Goal: Find contact information: Find contact information

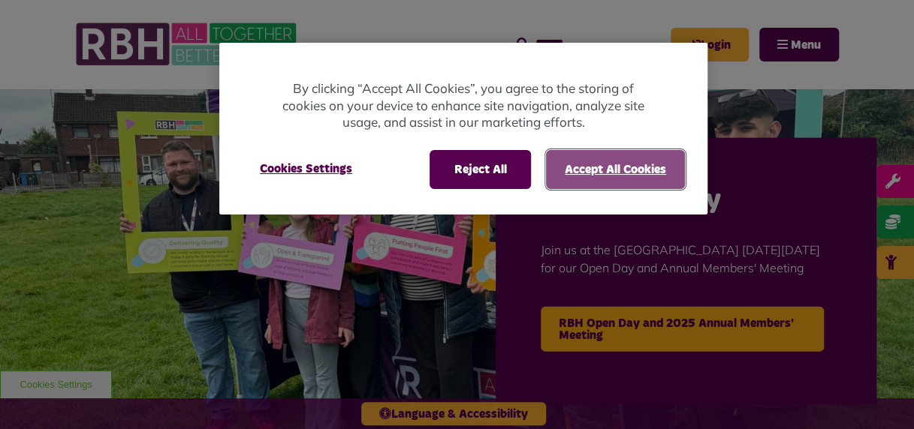
click at [604, 165] on button "Accept All Cookies" at bounding box center [615, 169] width 139 height 39
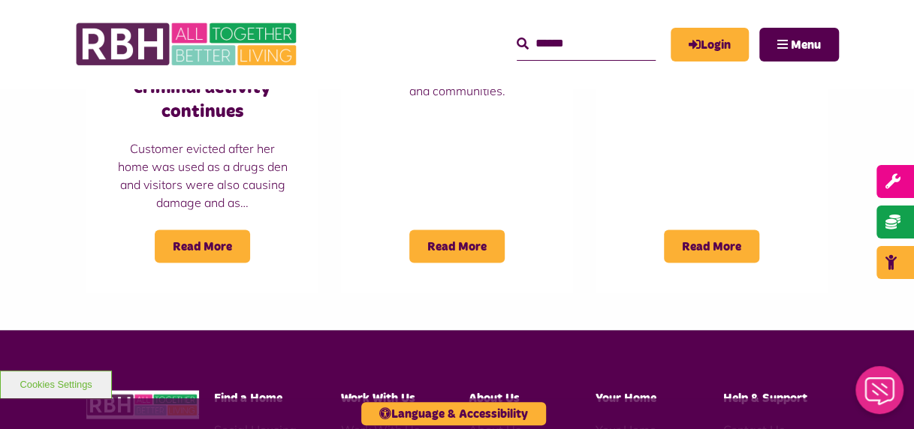
scroll to position [1426, 0]
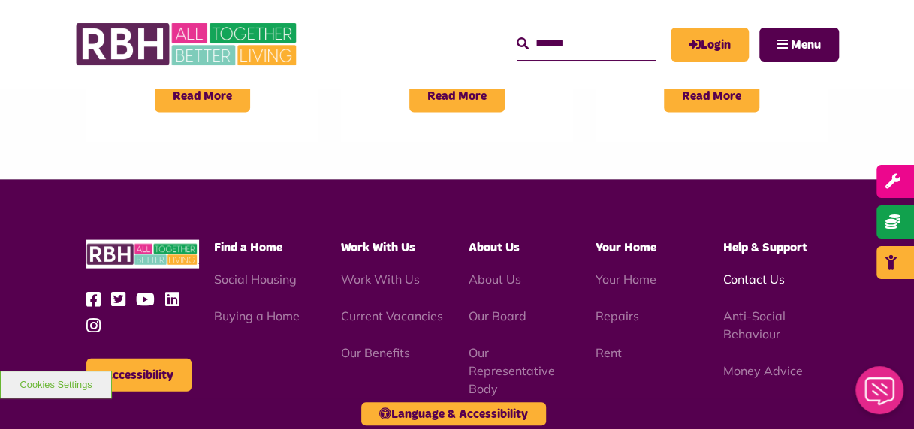
click at [762, 272] on link "Contact Us" at bounding box center [754, 279] width 62 height 15
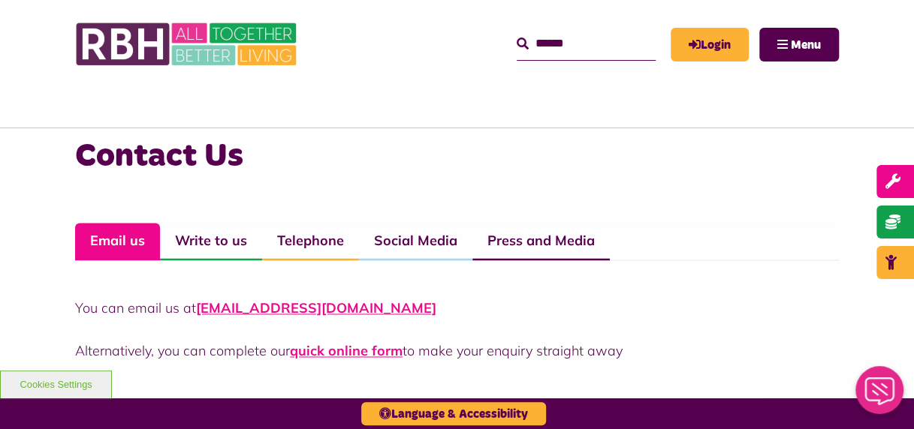
scroll to position [976, 0]
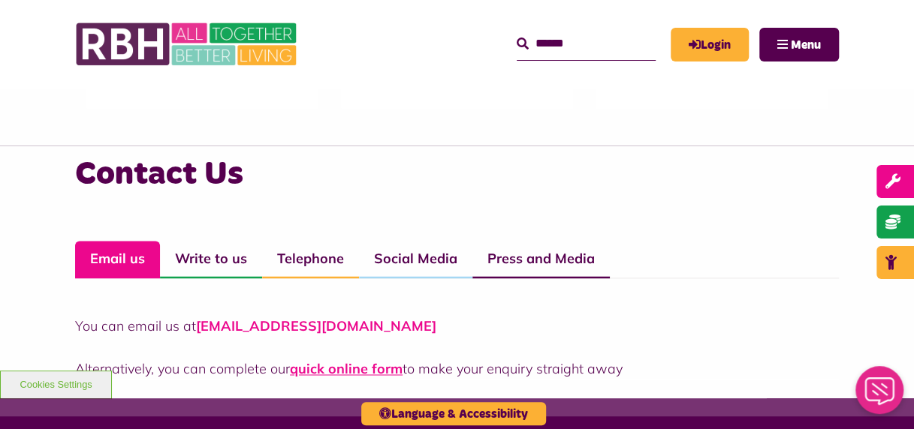
drag, startPoint x: 416, startPoint y: 326, endPoint x: 201, endPoint y: 325, distance: 214.7
click at [201, 325] on p "You can email us at CustomerExperience@rbh.org.uk" at bounding box center [457, 326] width 764 height 20
click at [514, 306] on div "You can email us at CustomerExperience@rbh.org.uk Alternatively, you can comple…" at bounding box center [457, 329] width 764 height 101
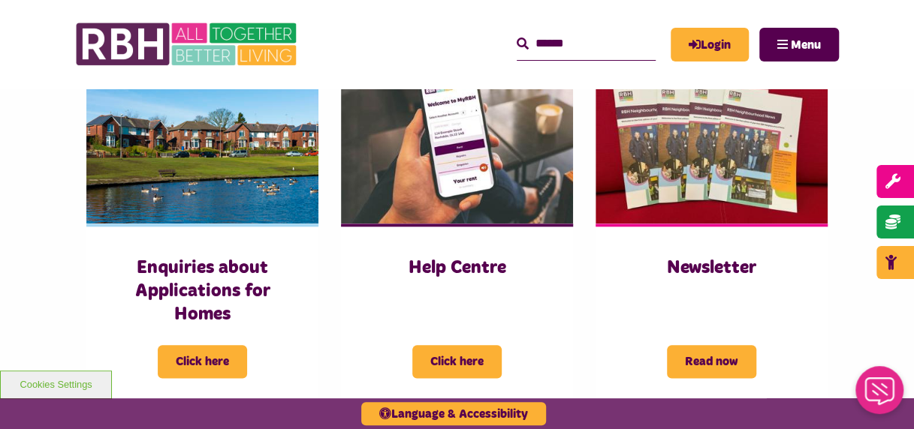
scroll to position [375, 0]
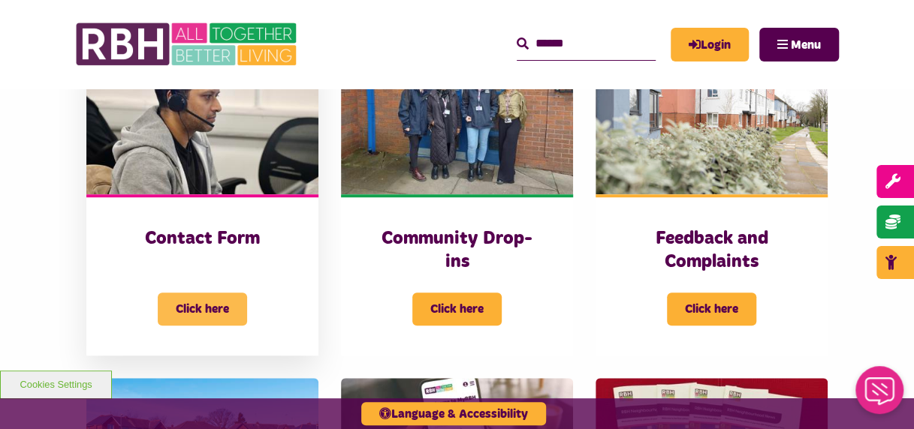
click at [227, 302] on span "Click here" at bounding box center [202, 309] width 89 height 33
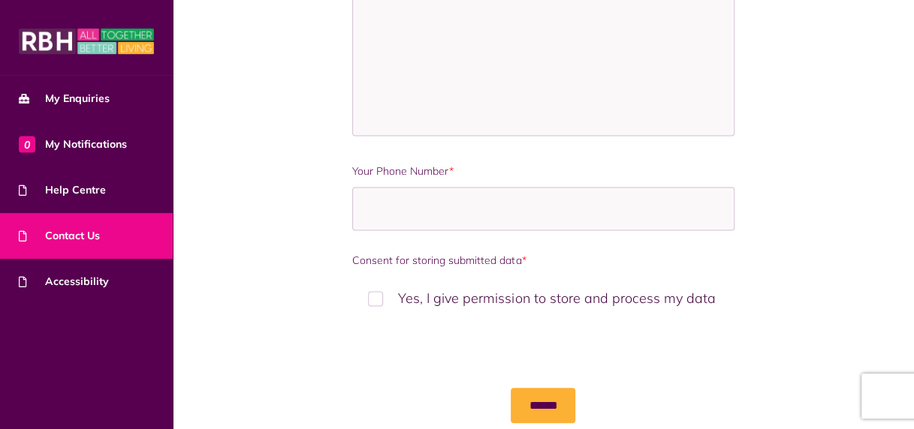
scroll to position [1101, 0]
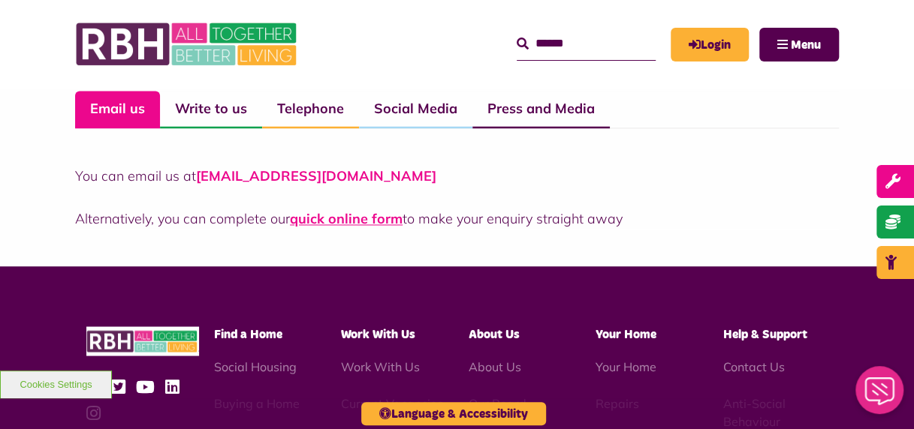
scroll to position [1051, 0]
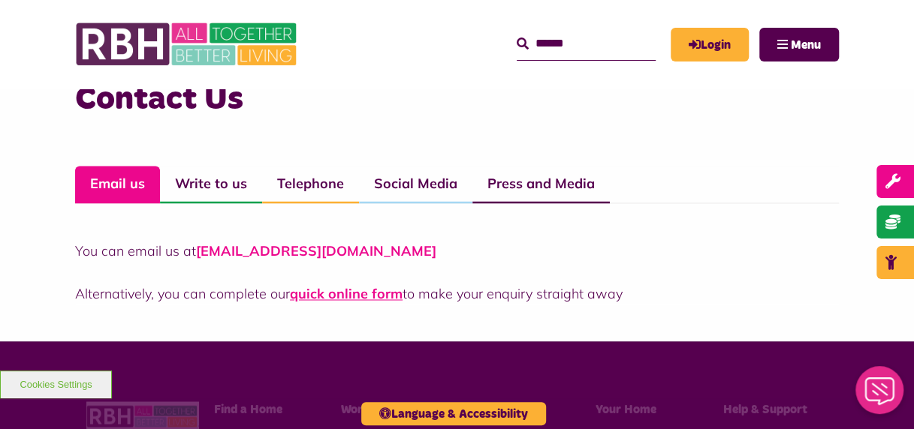
drag, startPoint x: 434, startPoint y: 245, endPoint x: 198, endPoint y: 242, distance: 235.8
click at [198, 242] on p "You can email us at CustomerExperience@rbh.org.uk" at bounding box center [457, 251] width 764 height 20
copy link "CustomerExperience@rbh.org.uk"
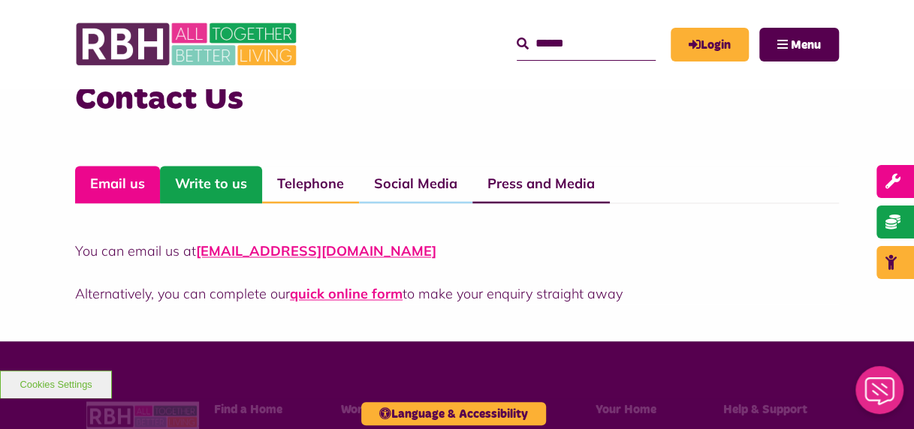
click at [229, 183] on link "Write to us" at bounding box center [211, 185] width 102 height 38
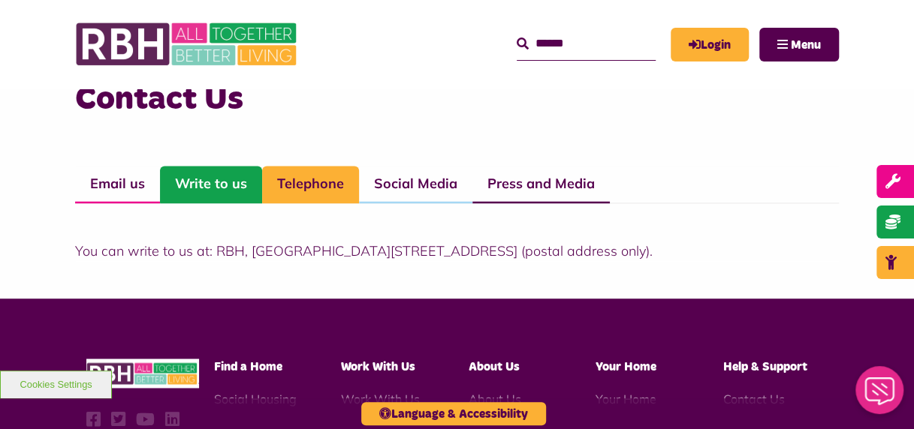
click at [297, 186] on link "Telephone" at bounding box center [310, 185] width 97 height 38
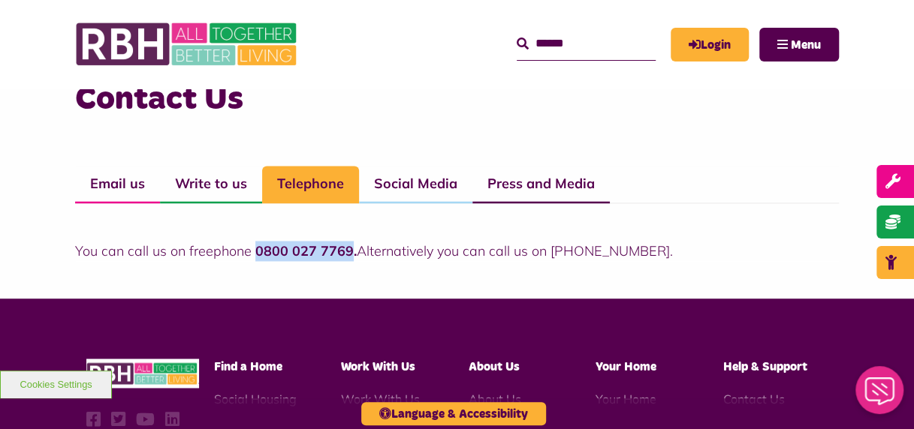
drag, startPoint x: 350, startPoint y: 247, endPoint x: 256, endPoint y: 252, distance: 94.0
click at [256, 252] on strong "0800 027 7769." at bounding box center [305, 250] width 101 height 17
copy strong "0800 027 7769"
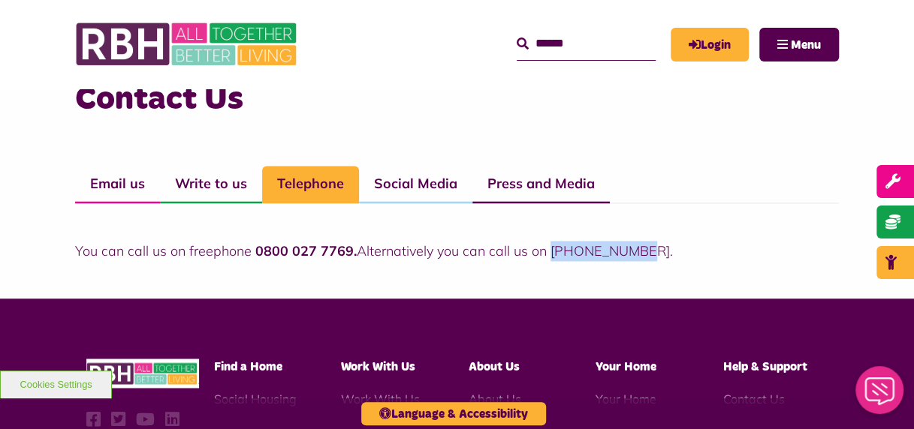
drag, startPoint x: 635, startPoint y: 253, endPoint x: 553, endPoint y: 254, distance: 82.6
click at [553, 254] on p "You can call us on freephone 0800 027 7769. Alternatively you can call us on 01…" at bounding box center [457, 251] width 764 height 20
copy p "01706 274100"
click at [423, 176] on link "Social Media" at bounding box center [415, 185] width 113 height 38
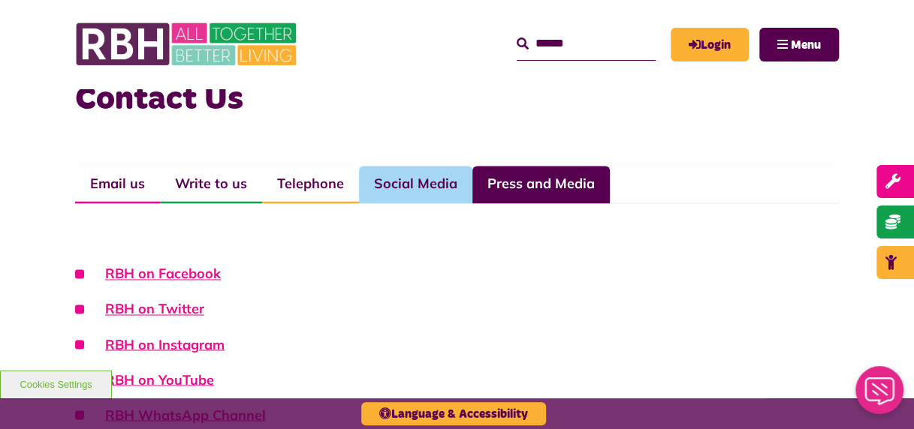
click at [493, 196] on link "Press and Media" at bounding box center [540, 185] width 137 height 38
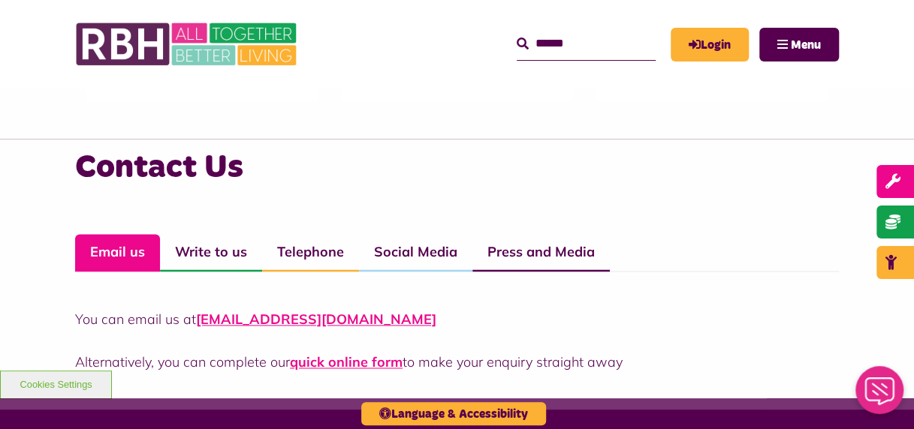
scroll to position [1126, 0]
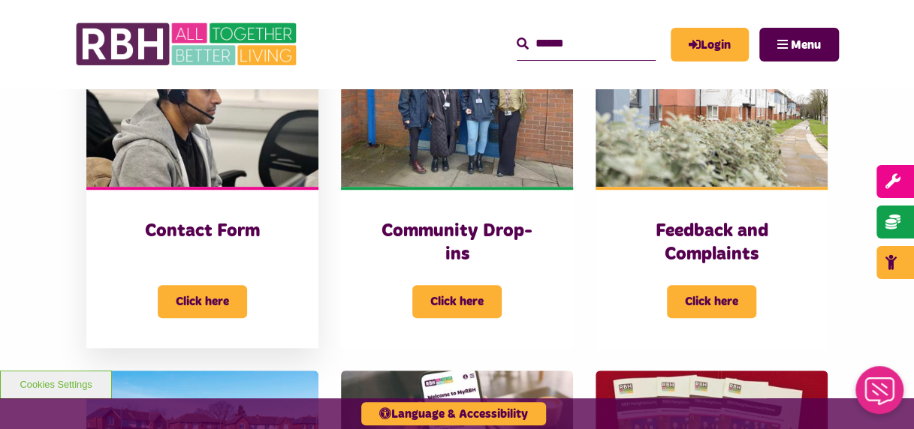
scroll to position [450, 0]
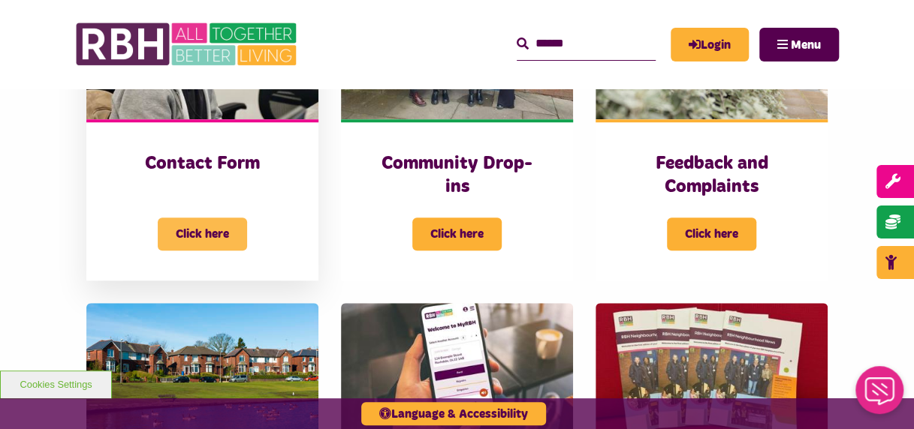
click at [204, 242] on span "Click here" at bounding box center [202, 234] width 89 height 33
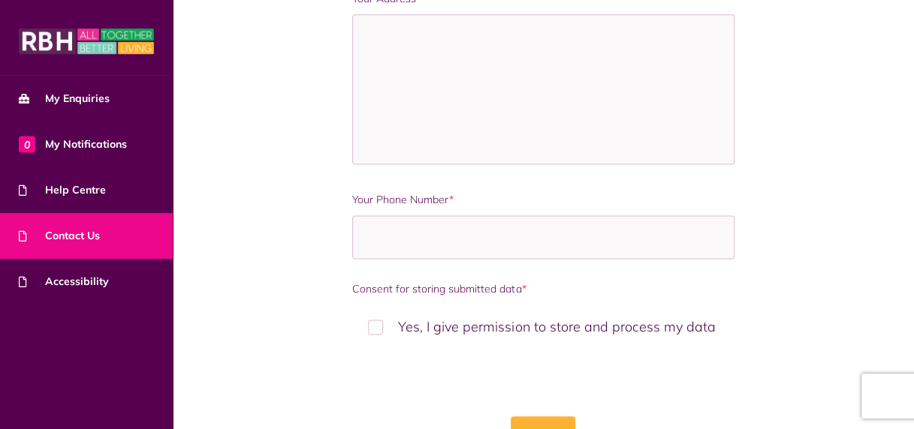
scroll to position [976, 0]
